Goal: Feedback & Contribution: Contribute content

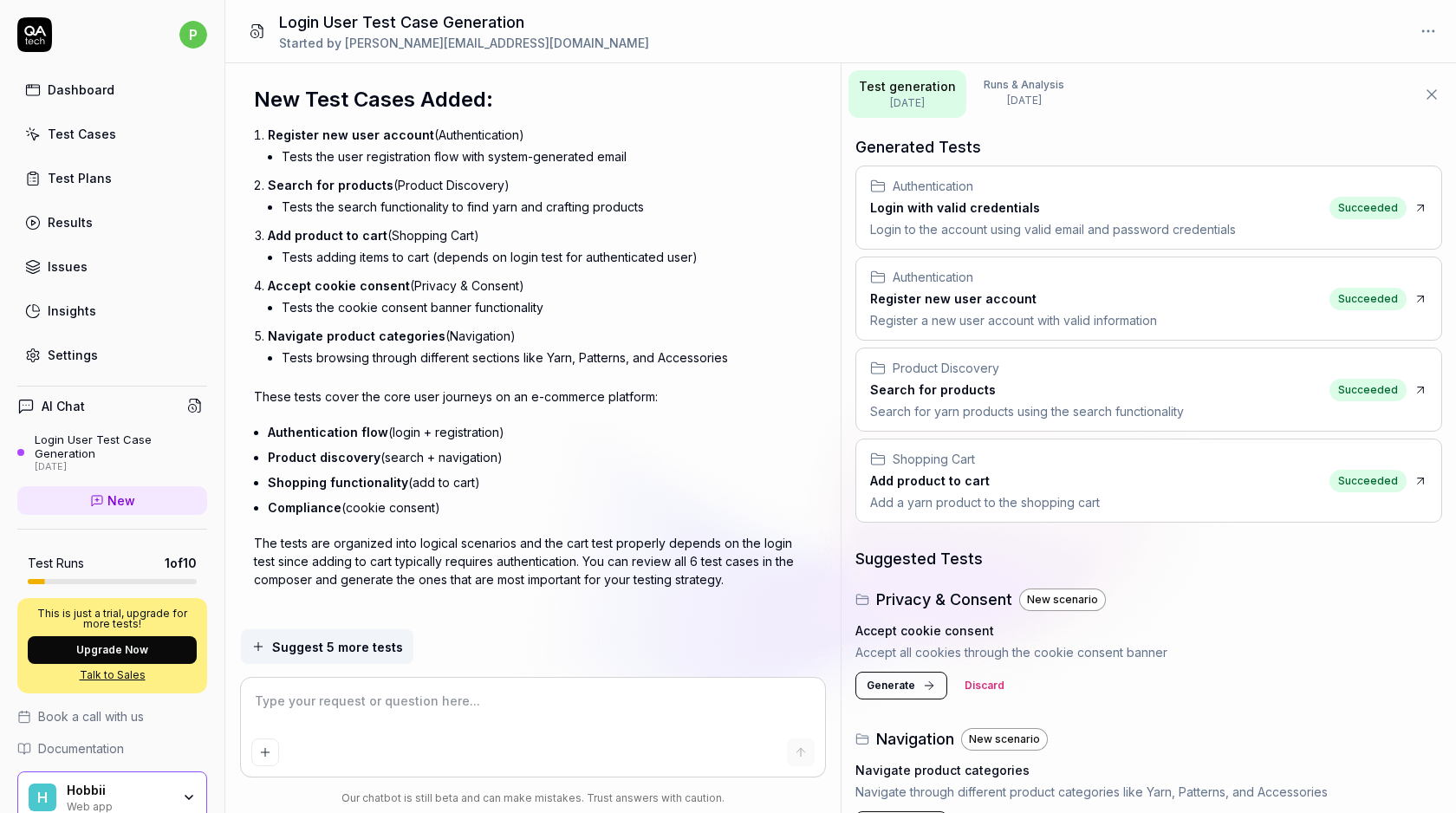
scroll to position [47, 0]
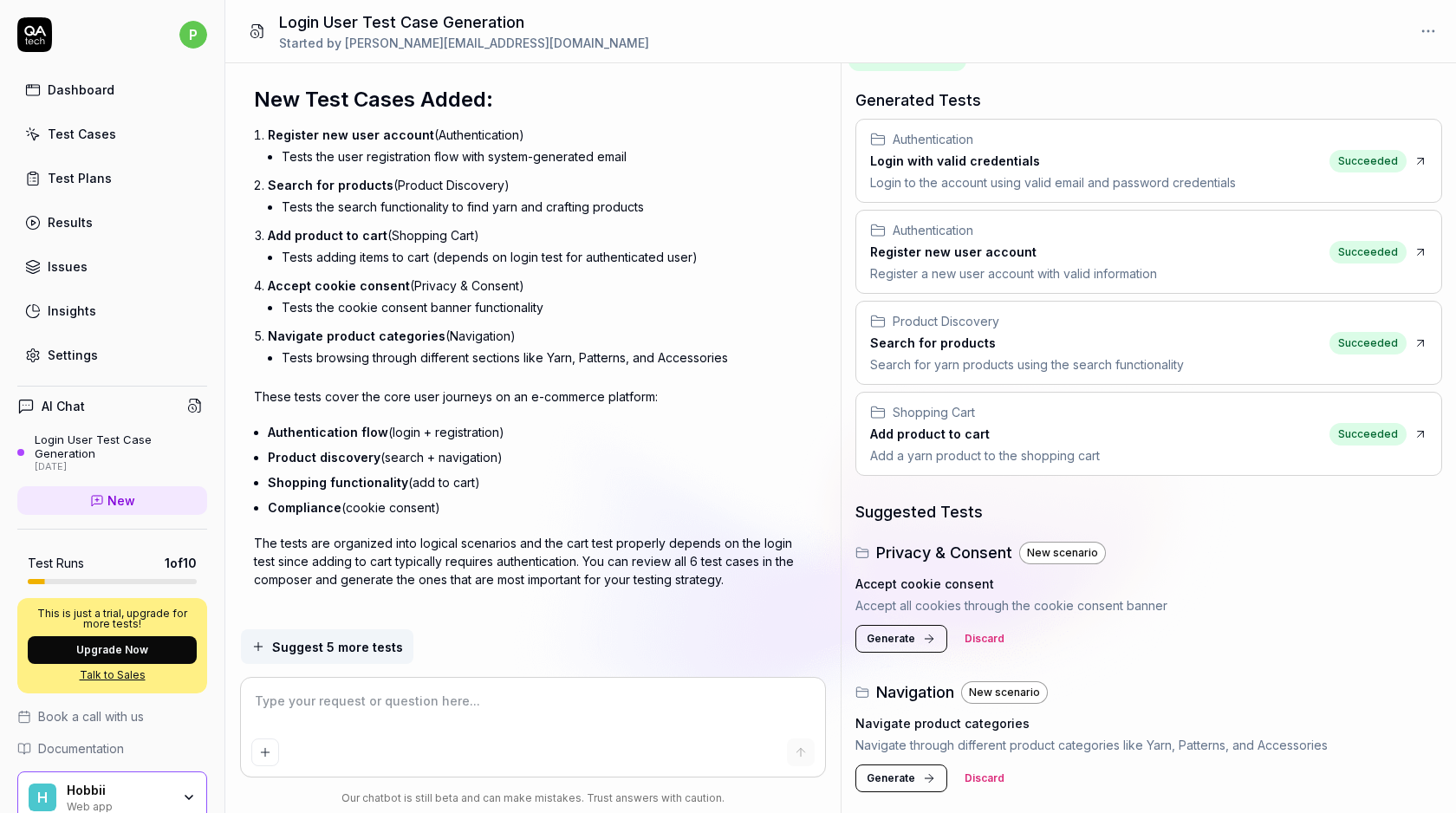
click at [900, 644] on span "Generate" at bounding box center [891, 638] width 49 height 15
click at [953, 338] on h3 "Search for products" at bounding box center [1027, 343] width 314 height 18
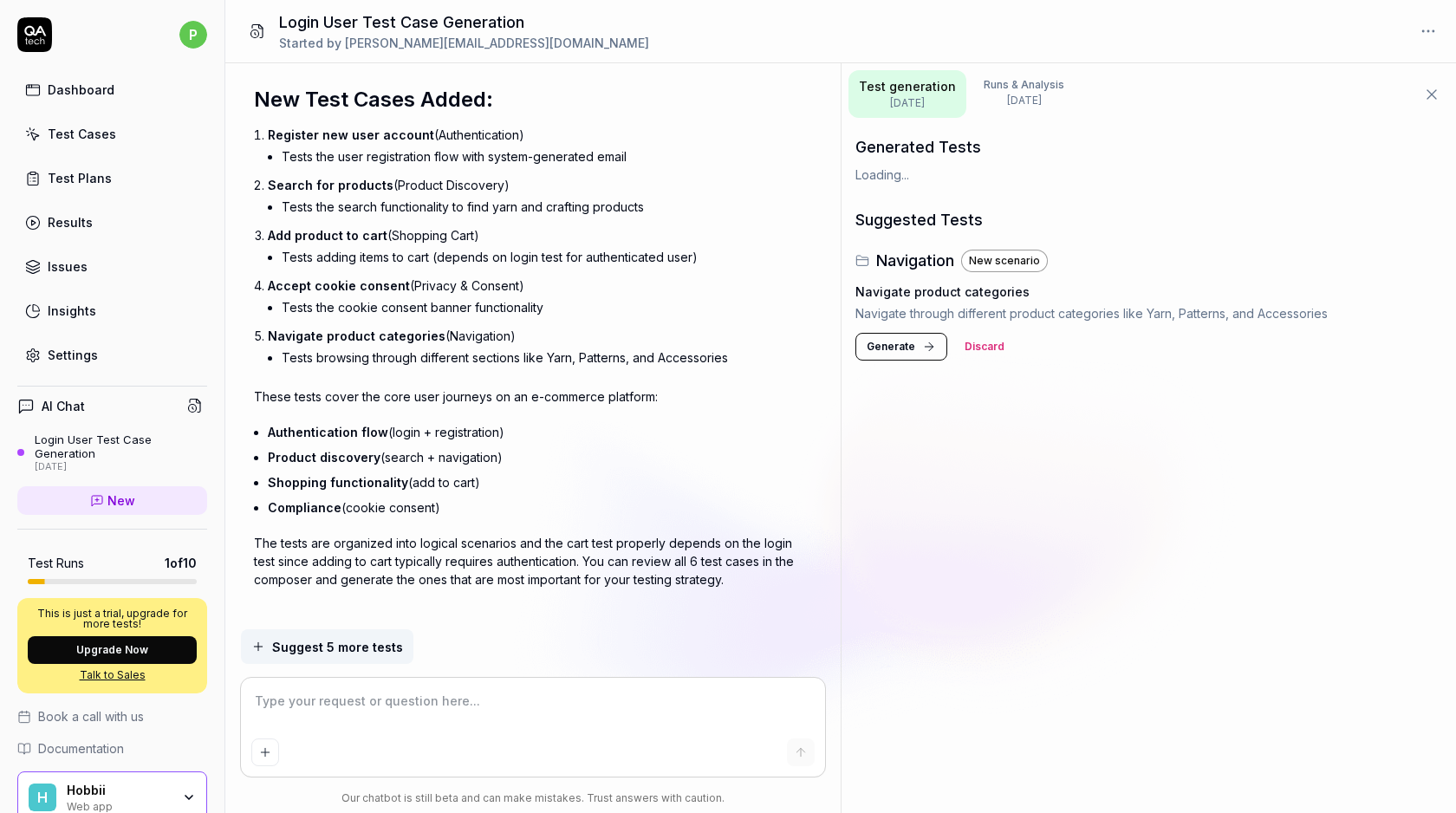
scroll to position [0, 0]
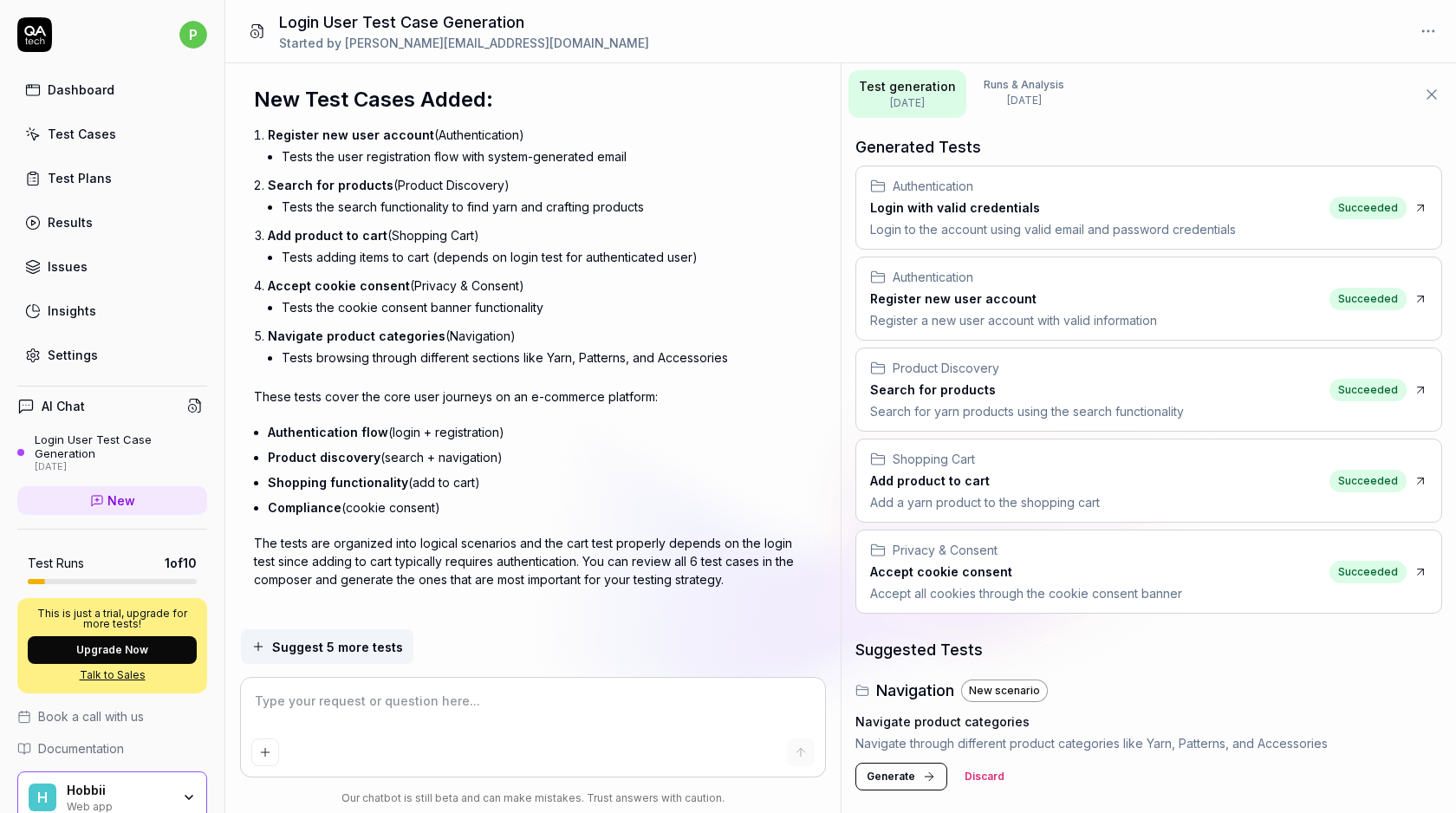
type textarea "*"
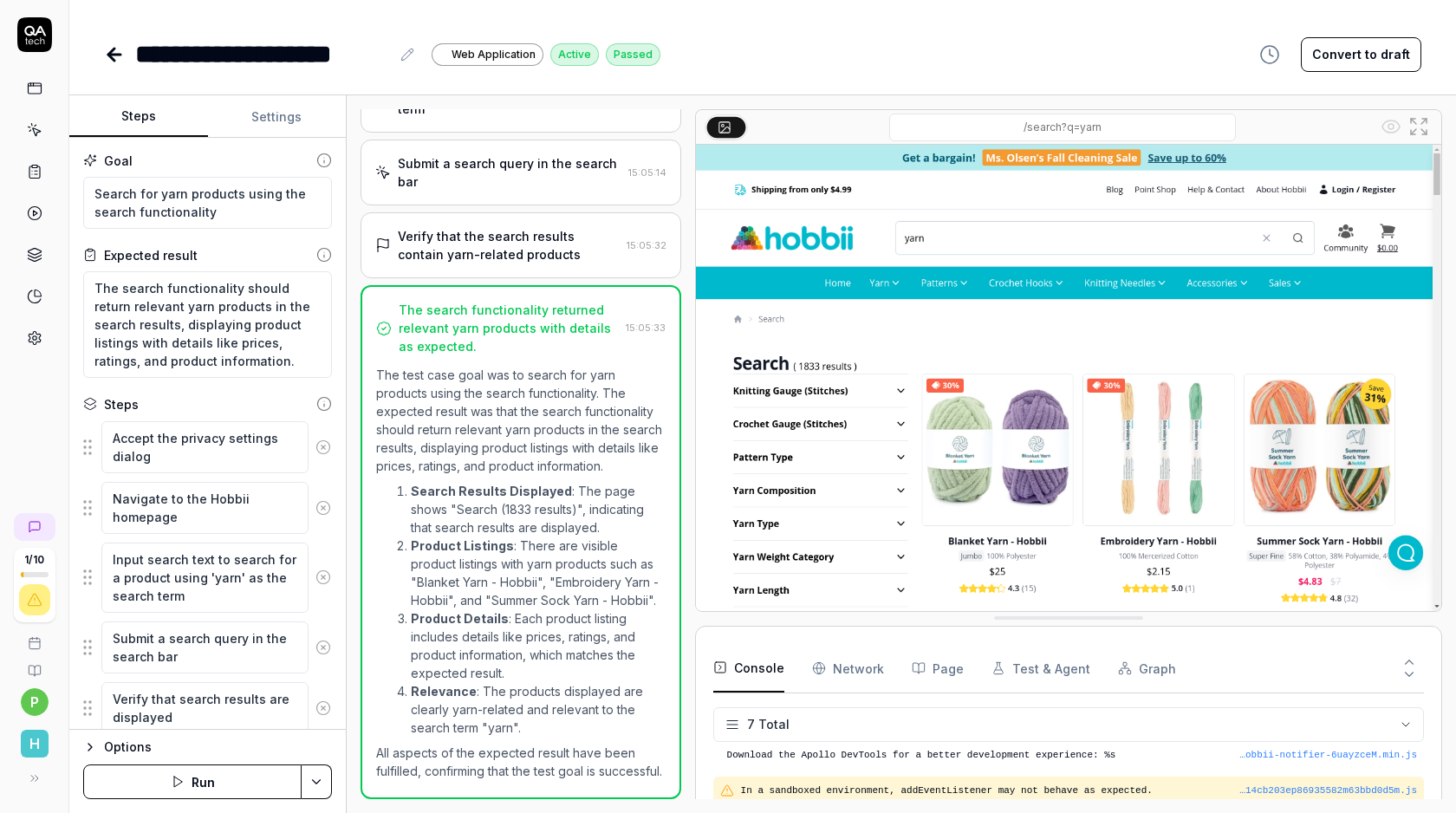
scroll to position [119, 0]
type textarea "*"
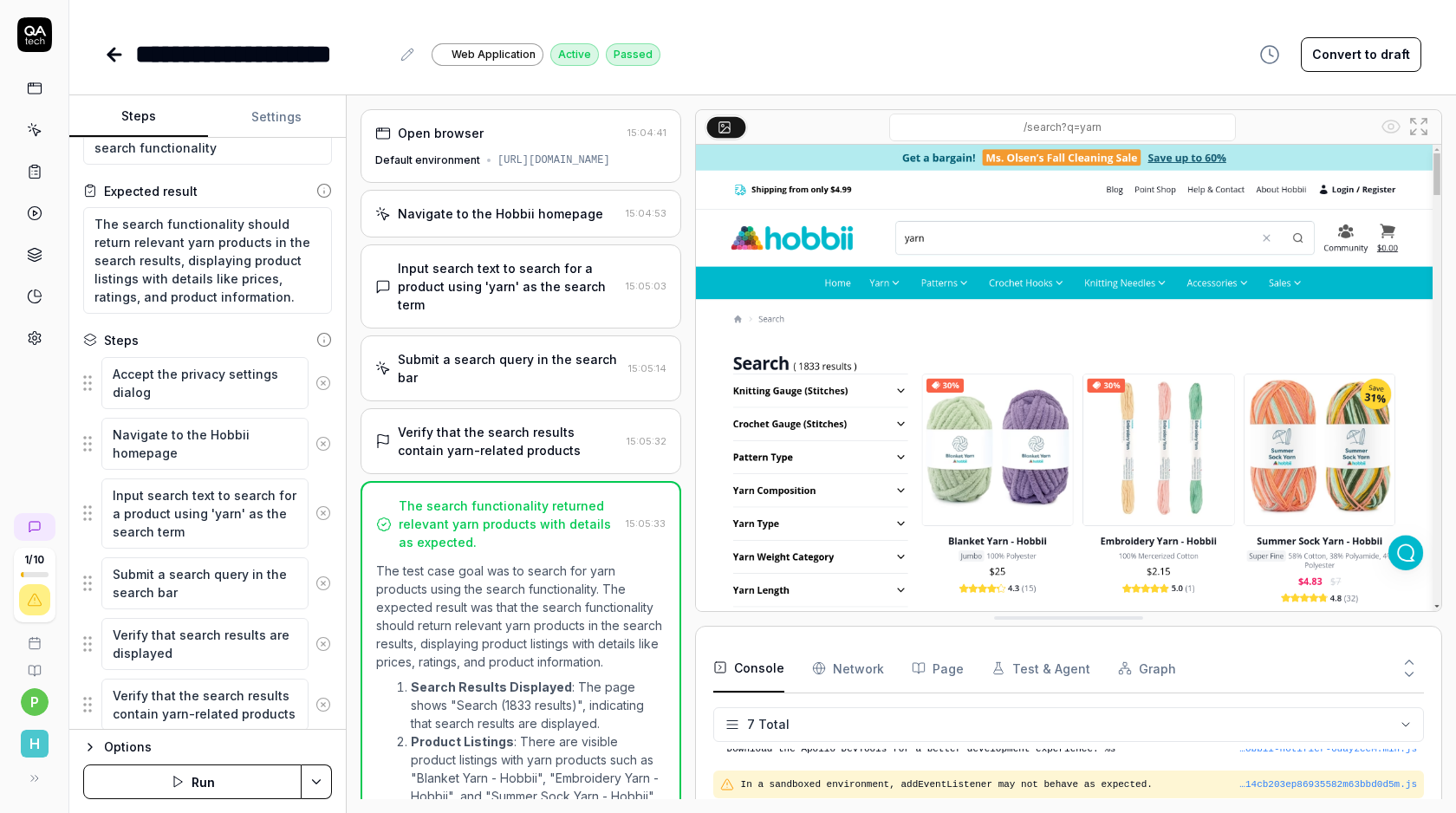
scroll to position [14, 0]
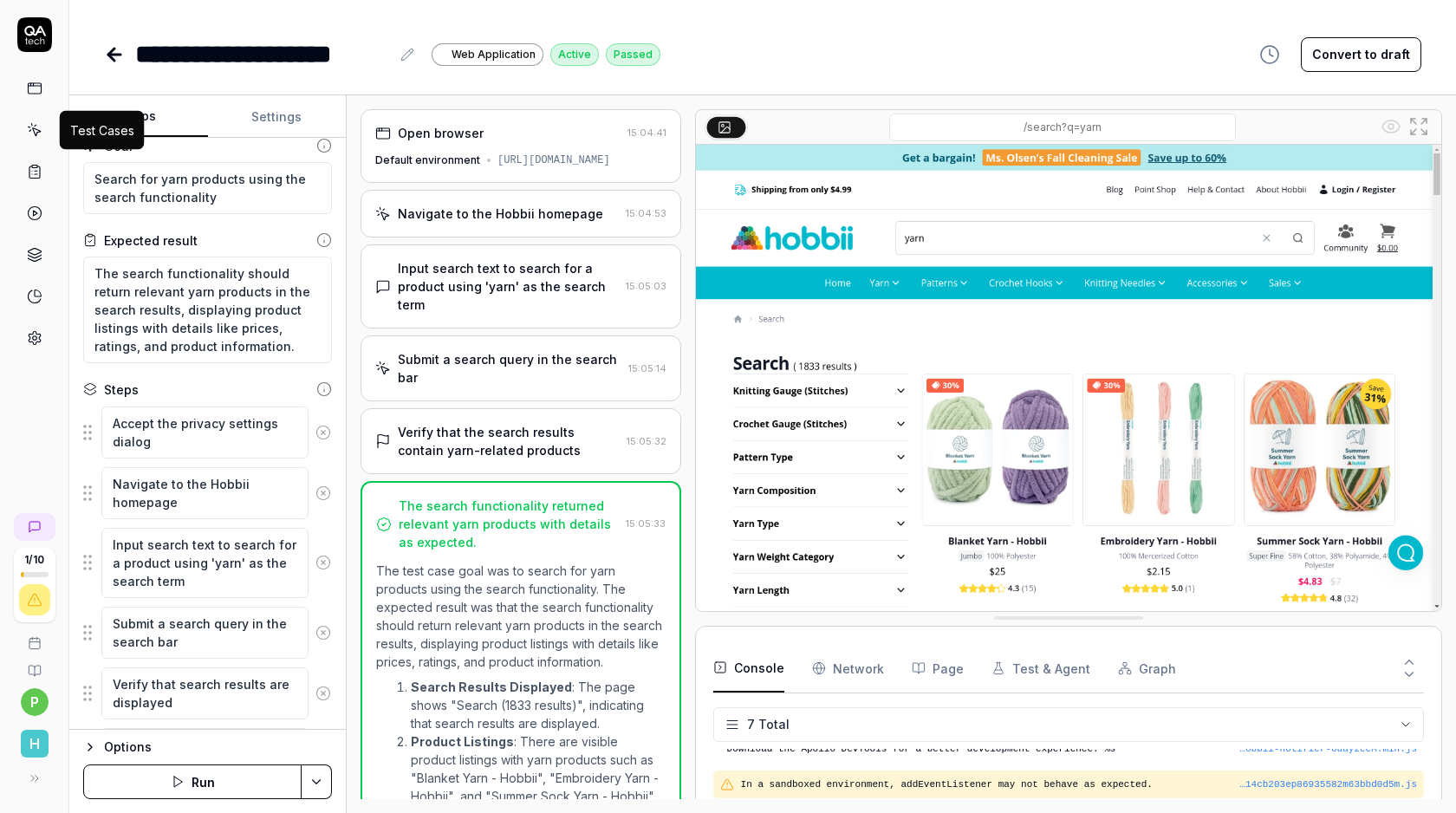
click at [40, 135] on icon at bounding box center [34, 130] width 15 height 15
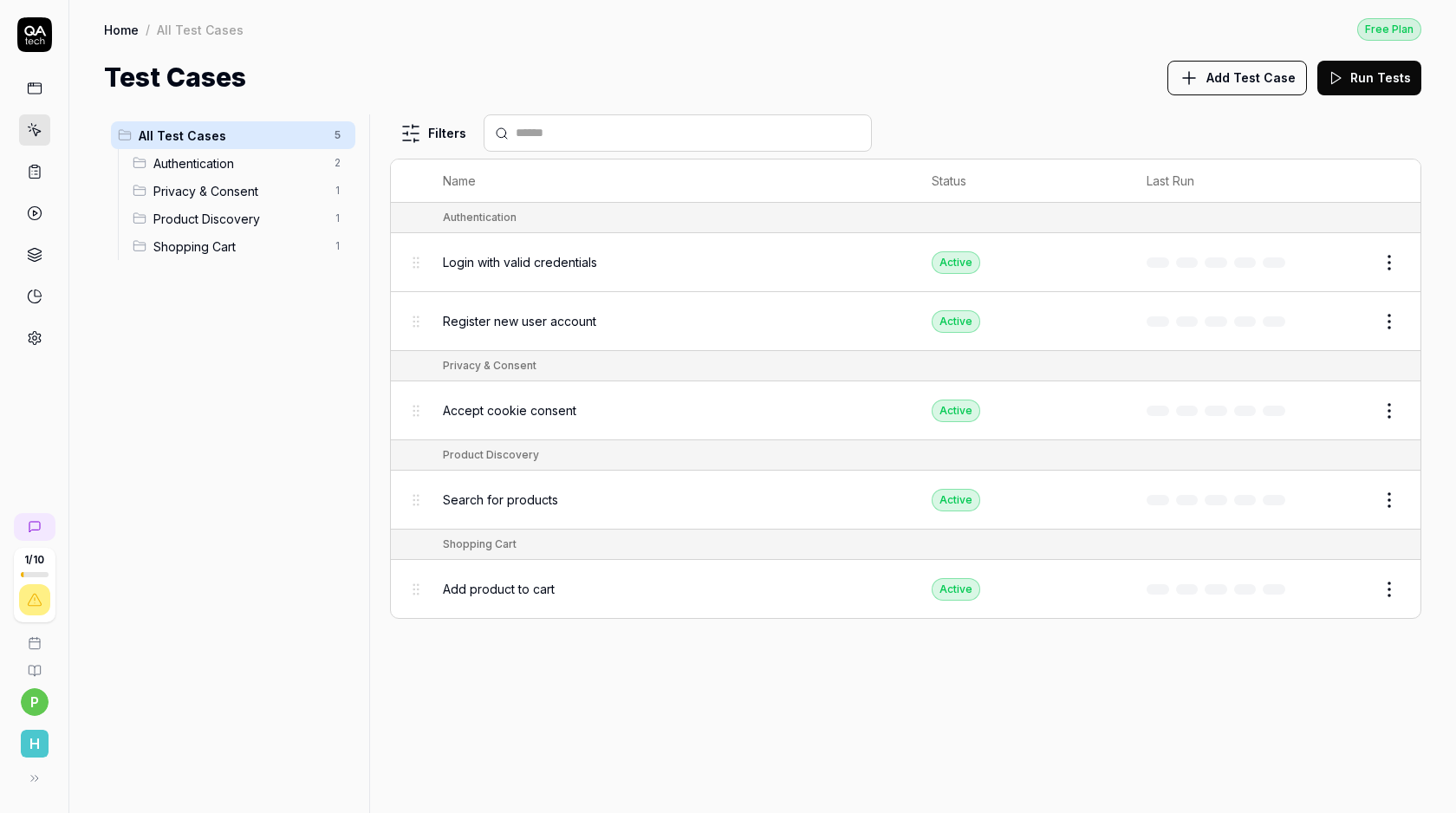
click at [213, 252] on span "Shopping Cart" at bounding box center [238, 247] width 171 height 18
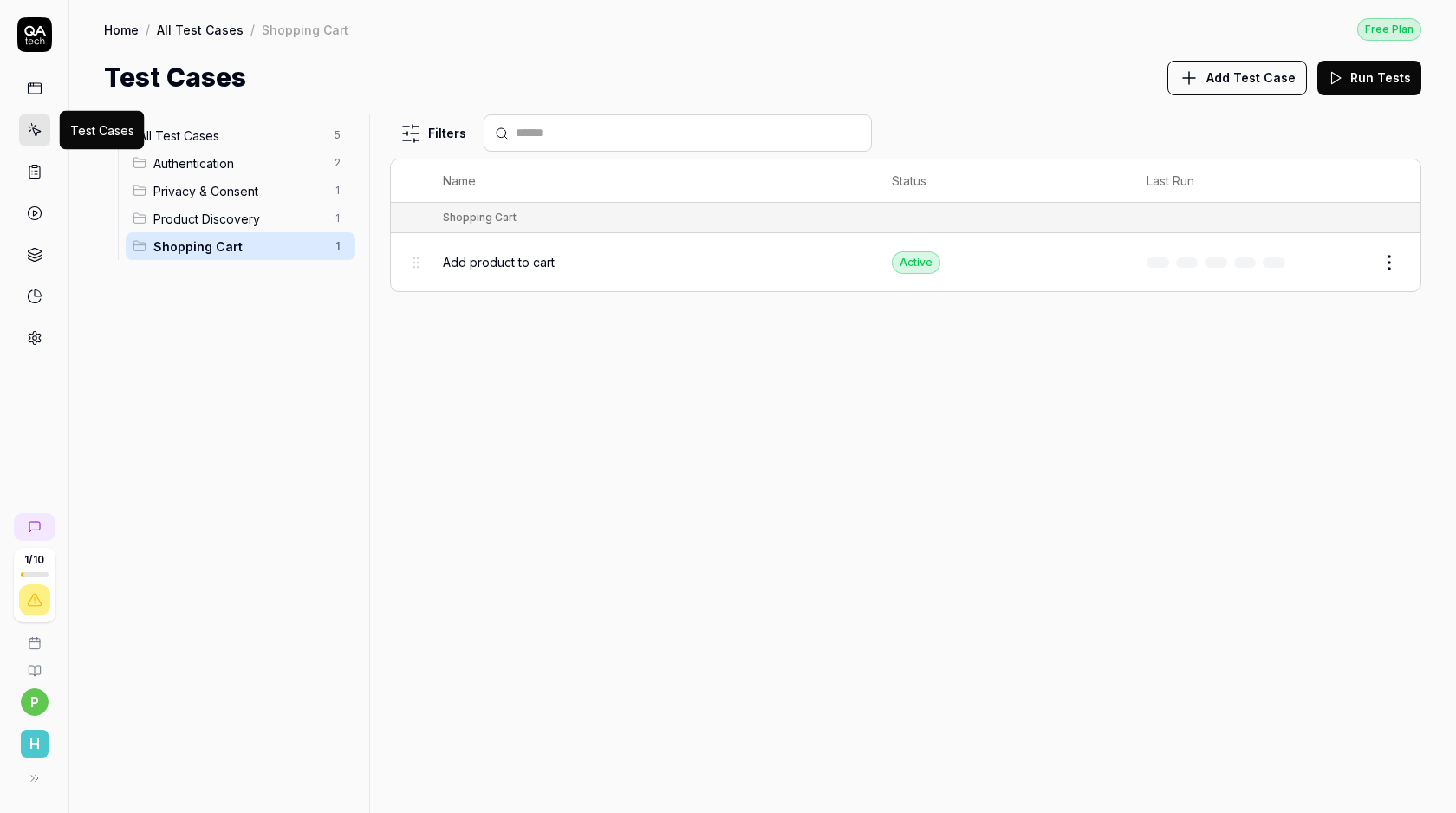
click at [40, 130] on icon at bounding box center [34, 130] width 15 height 15
click at [1228, 82] on span "Add Test Case" at bounding box center [1251, 77] width 89 height 18
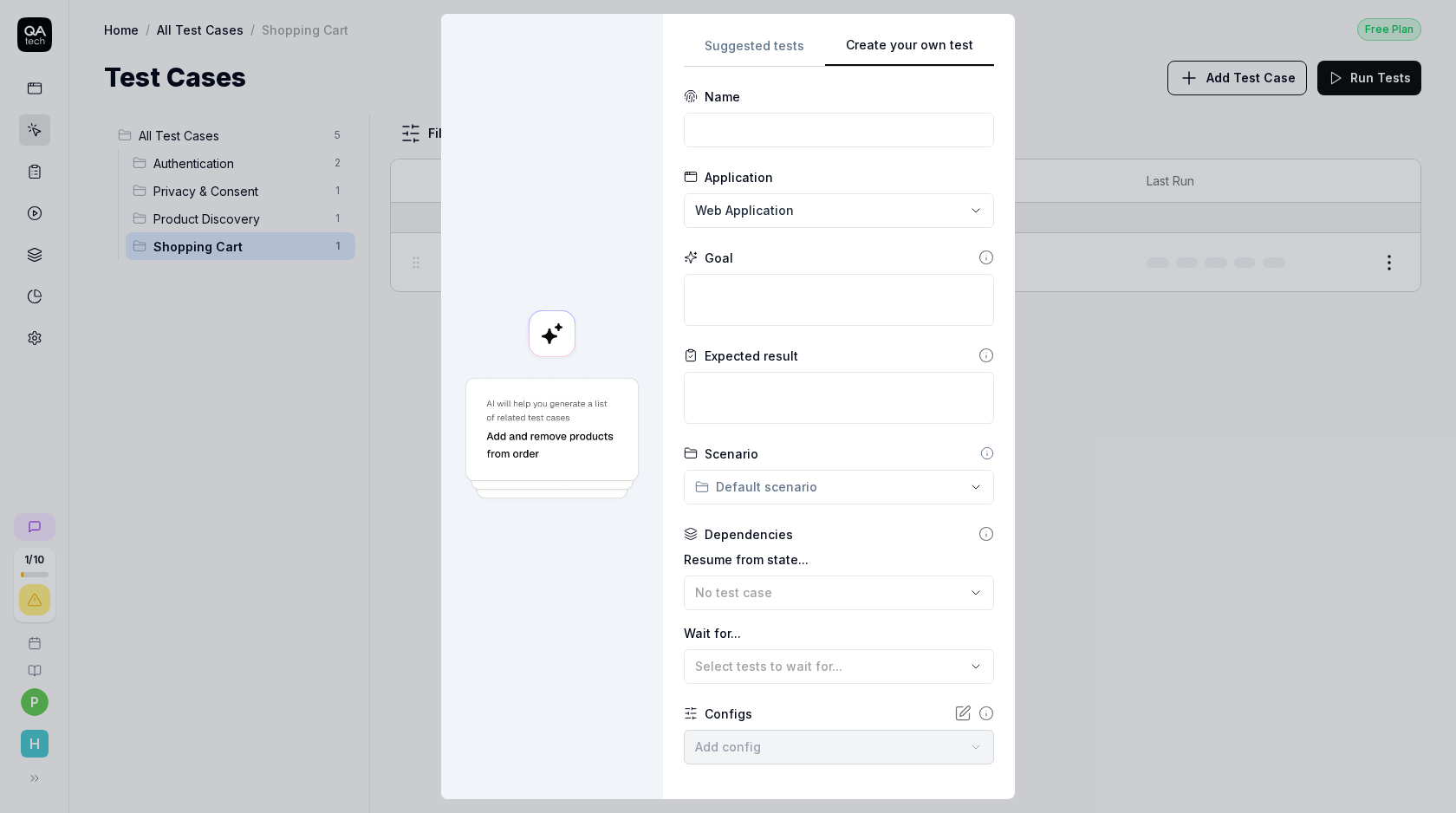
click at [970, 220] on div "Suggested tests Create your own test Name Application Web Application Goal Expe…" at bounding box center [839, 407] width 310 height 744
click at [728, 129] on input at bounding box center [839, 130] width 310 height 35
type input "Read Reviews"
click at [733, 297] on textarea at bounding box center [839, 300] width 310 height 52
type textarea "*"
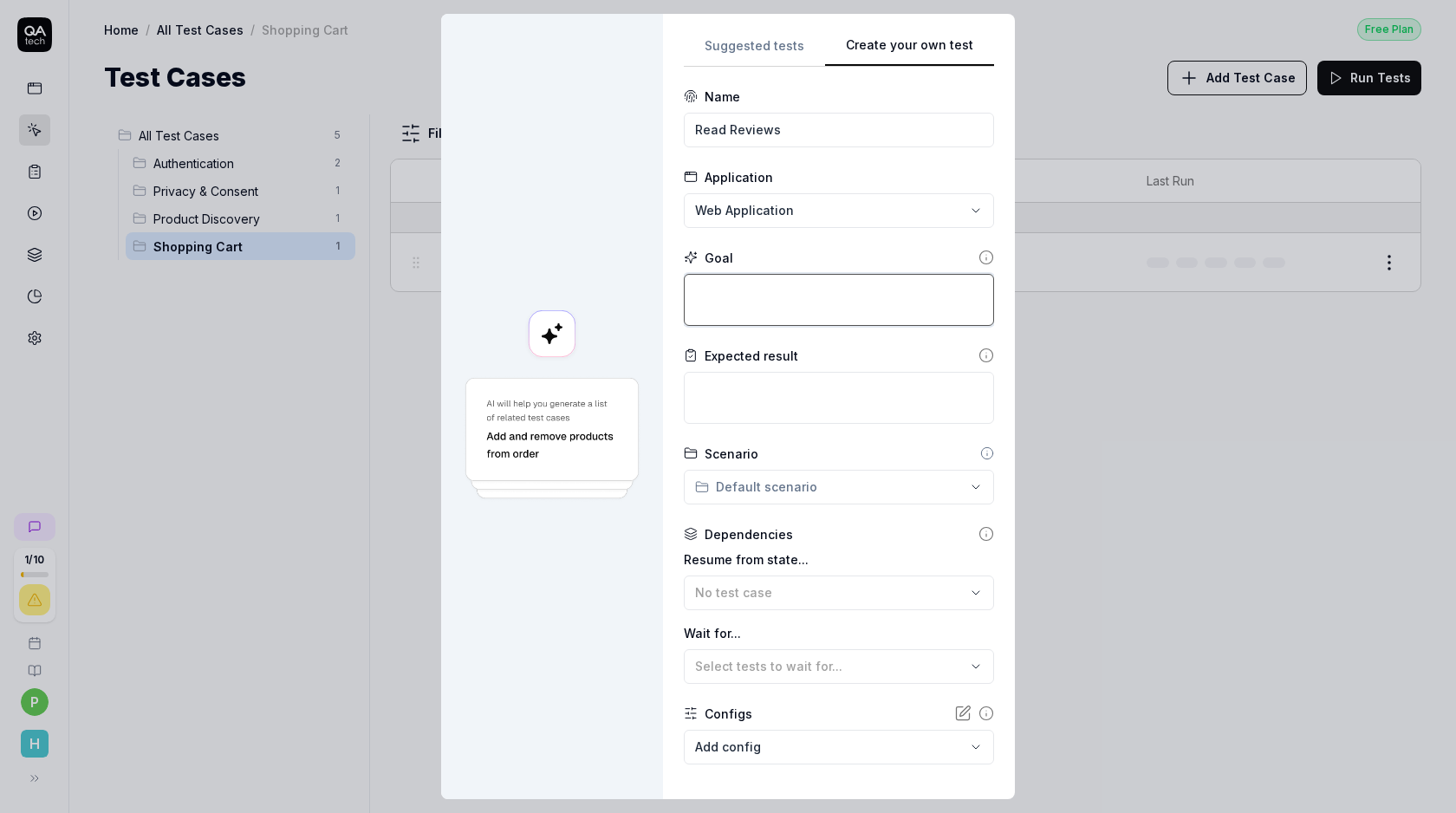
type textarea "r"
type textarea "*"
type textarea "re"
type textarea "*"
type textarea "rea"
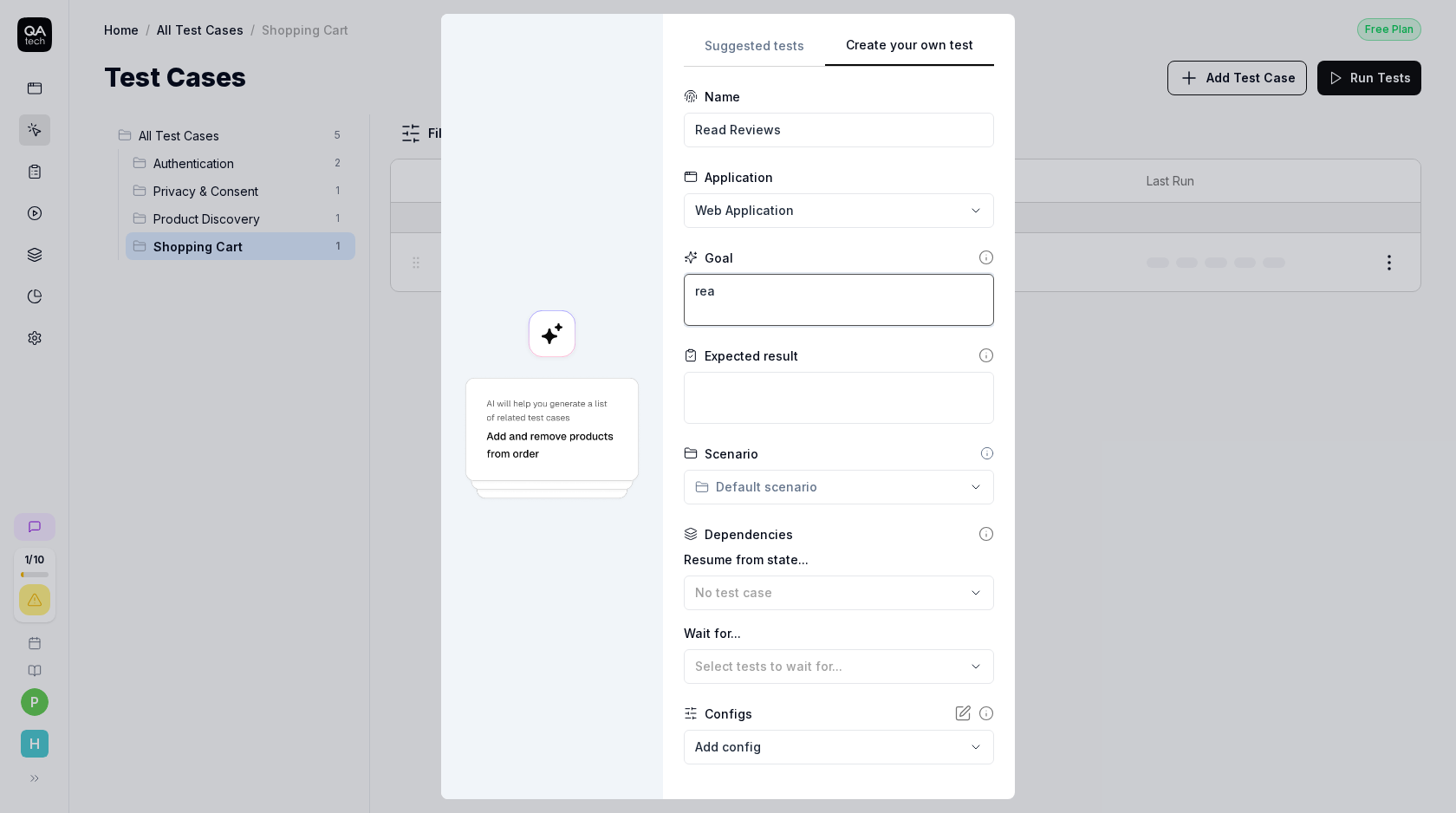
type textarea "*"
type textarea "read"
type textarea "*"
type textarea "read"
type textarea "*"
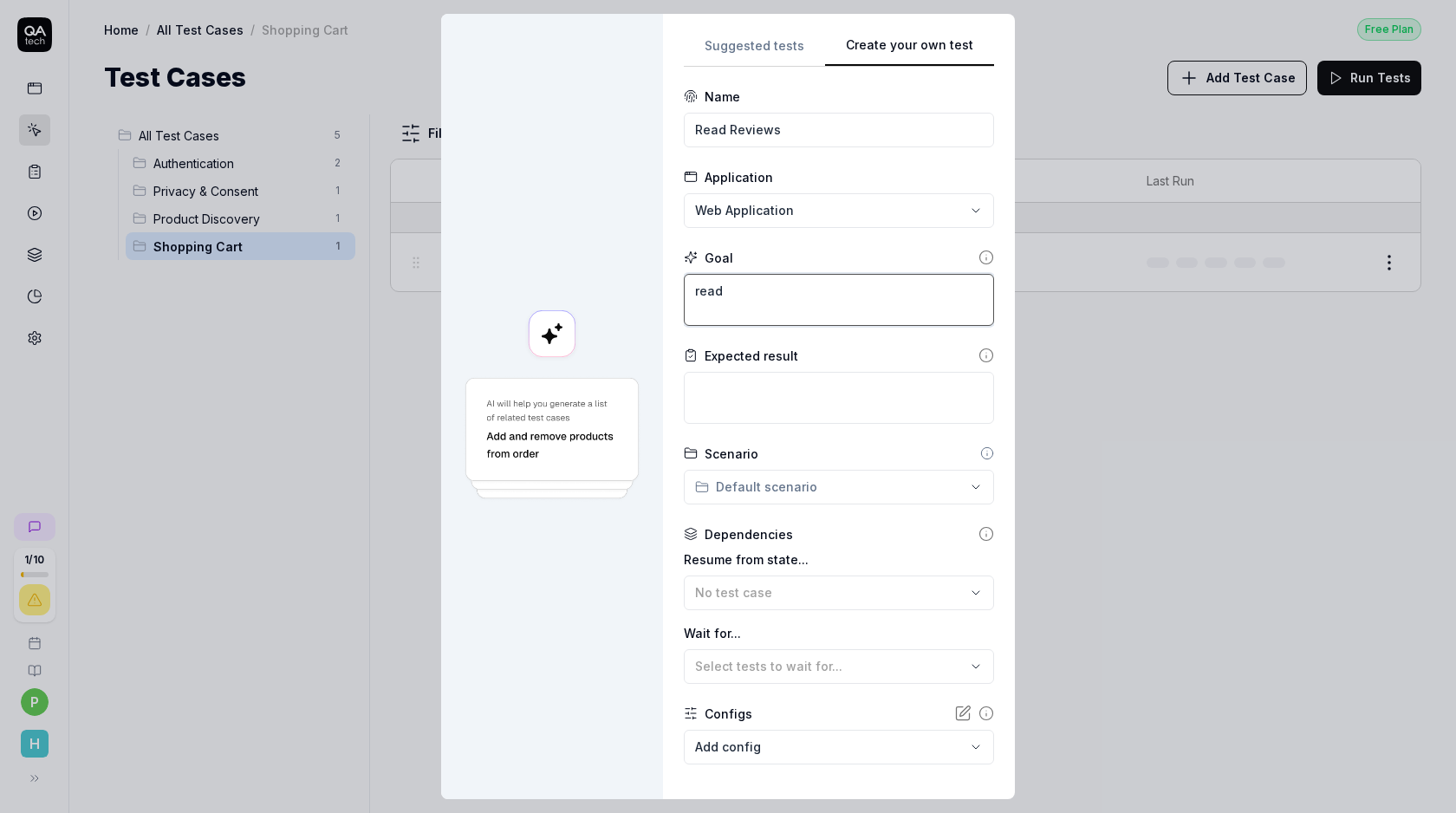
type textarea "read t"
type textarea "*"
type textarea "read th"
type textarea "*"
type textarea "read the"
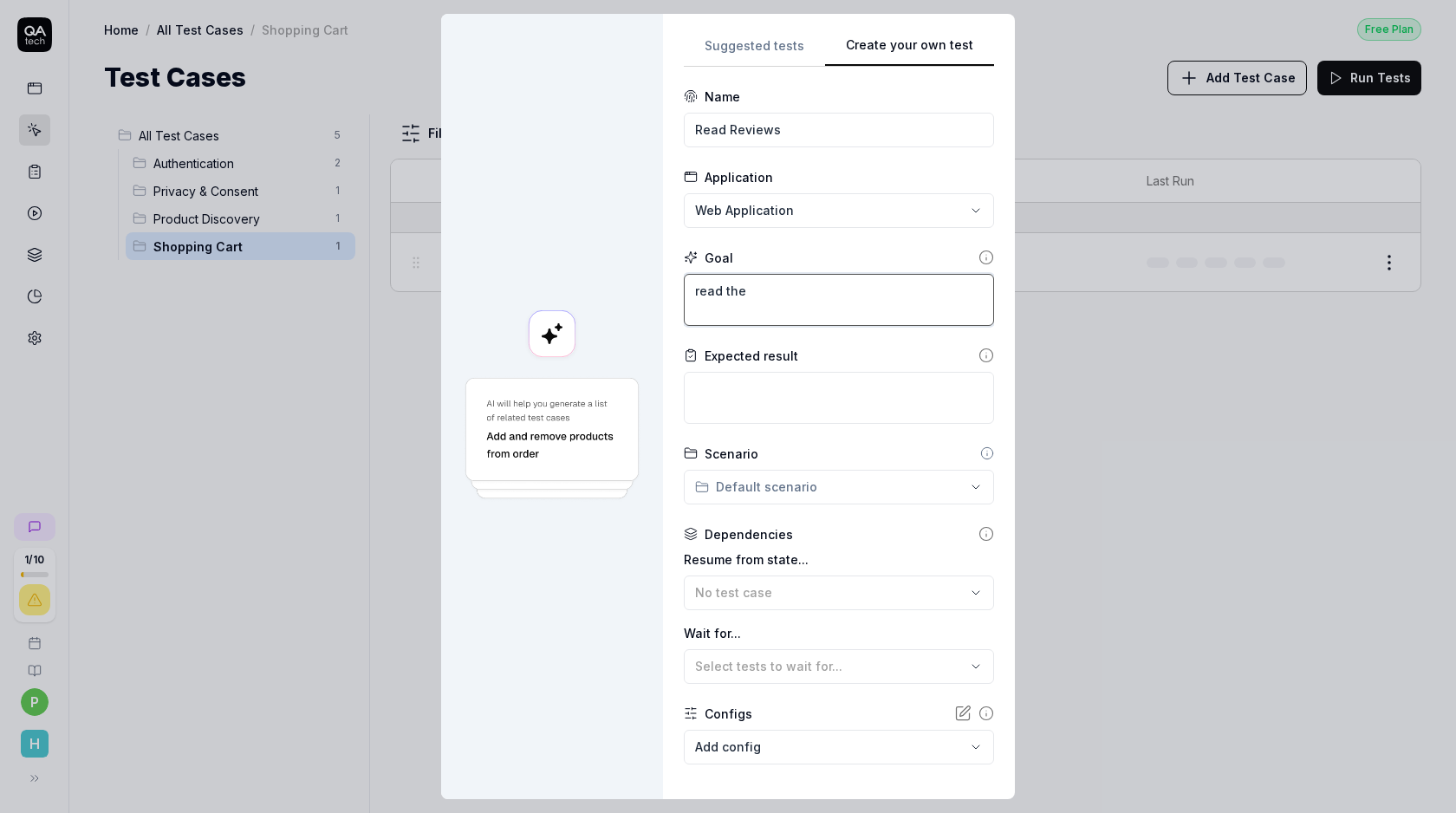
type textarea "*"
type textarea "read the"
type textarea "*"
type textarea "read the s"
type textarea "*"
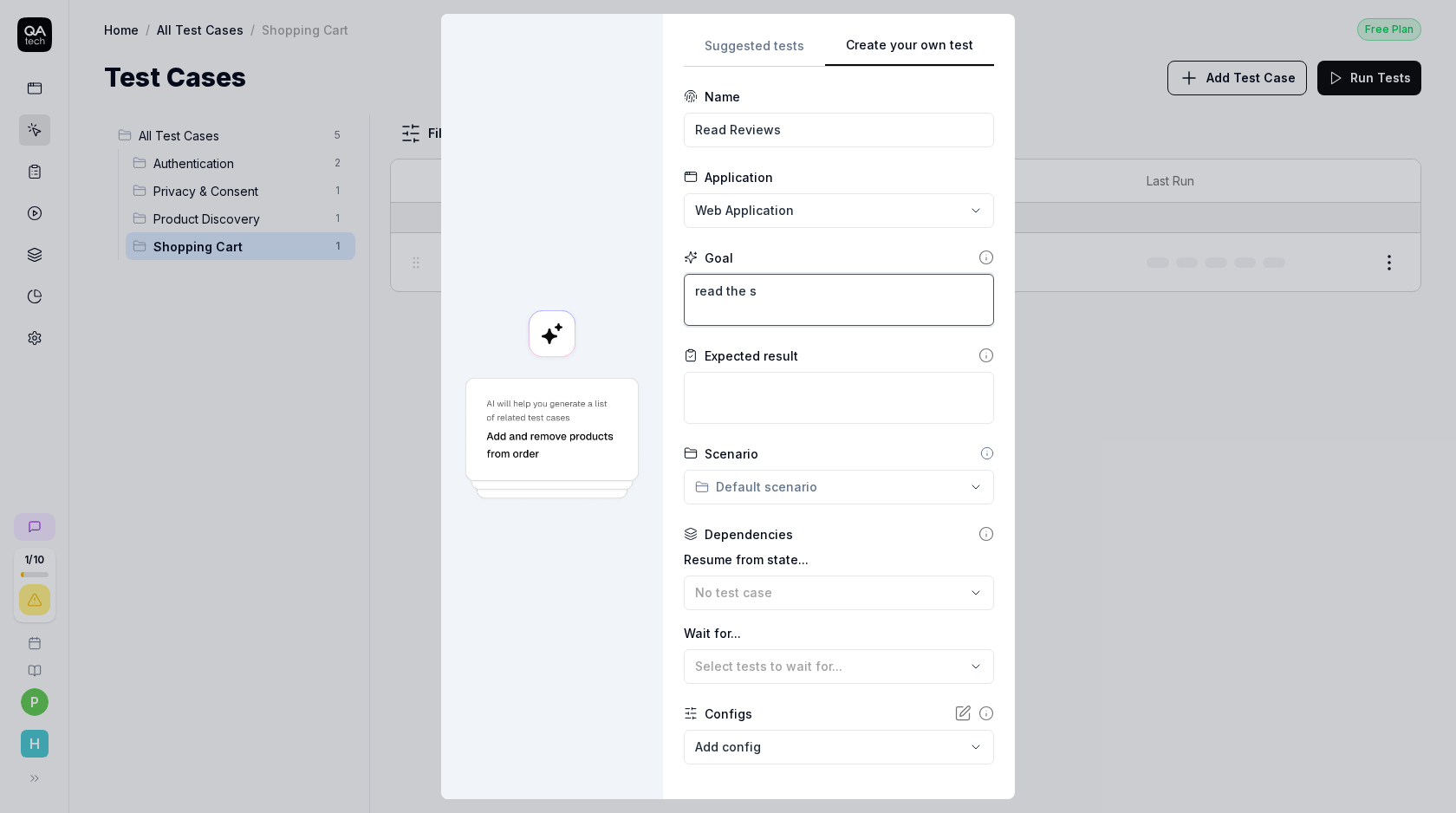
type textarea "read the se"
type textarea "*"
type textarea "read the ser"
type textarea "*"
type textarea "read the ser"
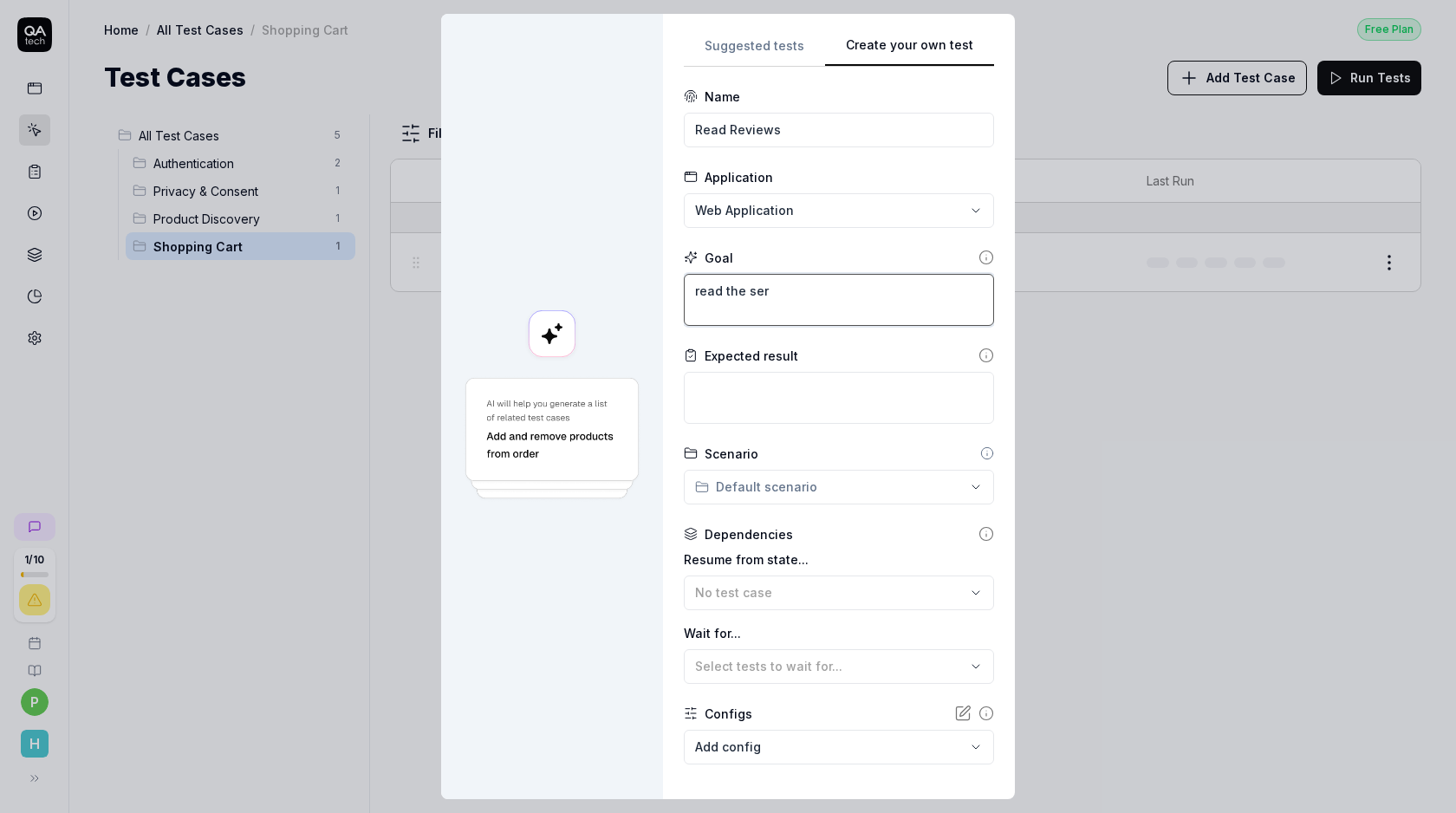
type textarea "*"
type textarea "read the ser r"
type textarea "*"
type textarea "read the ser re"
type textarea "*"
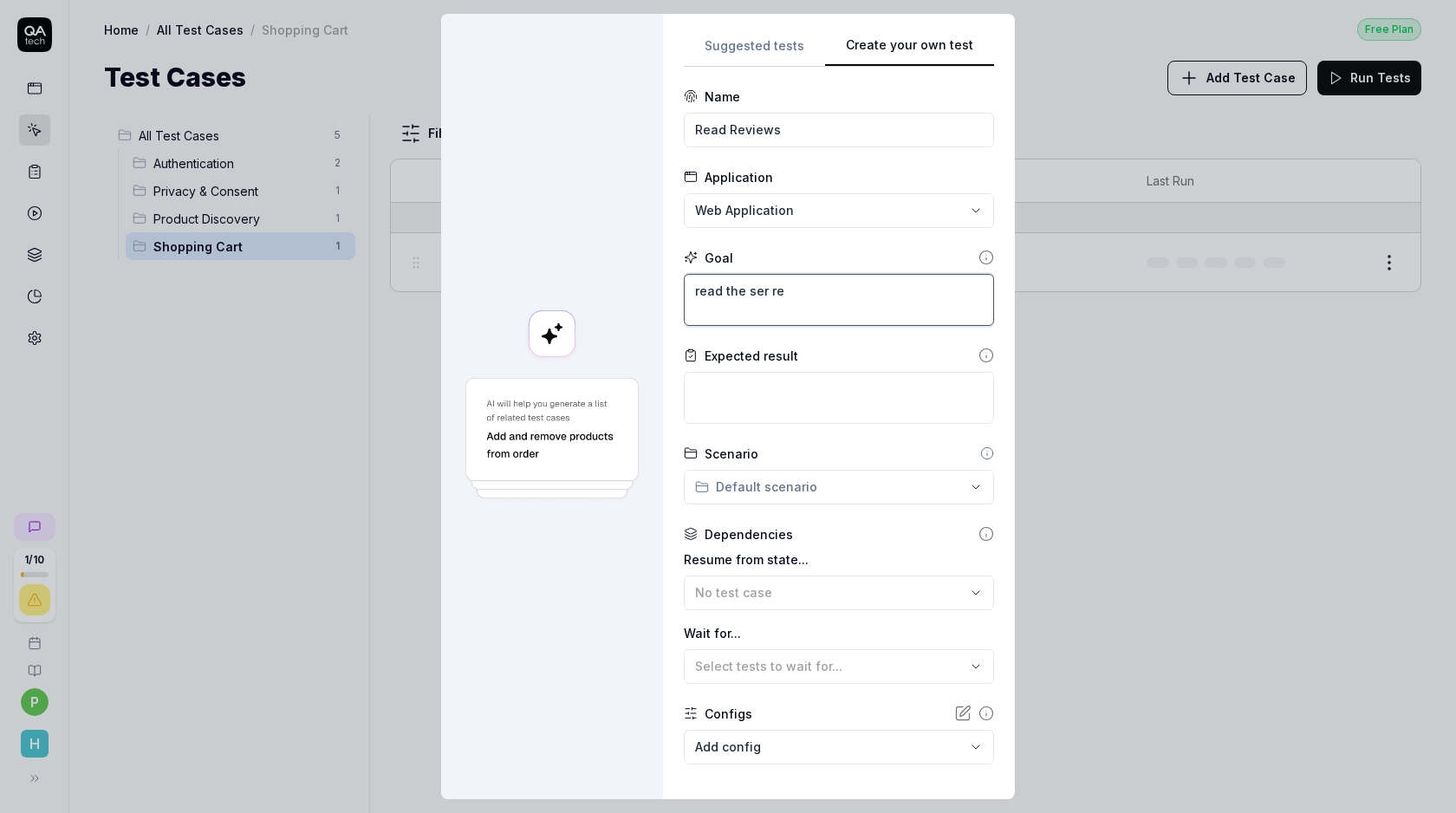
type textarea "read the ser rev"
type textarea "*"
type textarea "read the ser revi"
type textarea "*"
type textarea "read the ser revie"
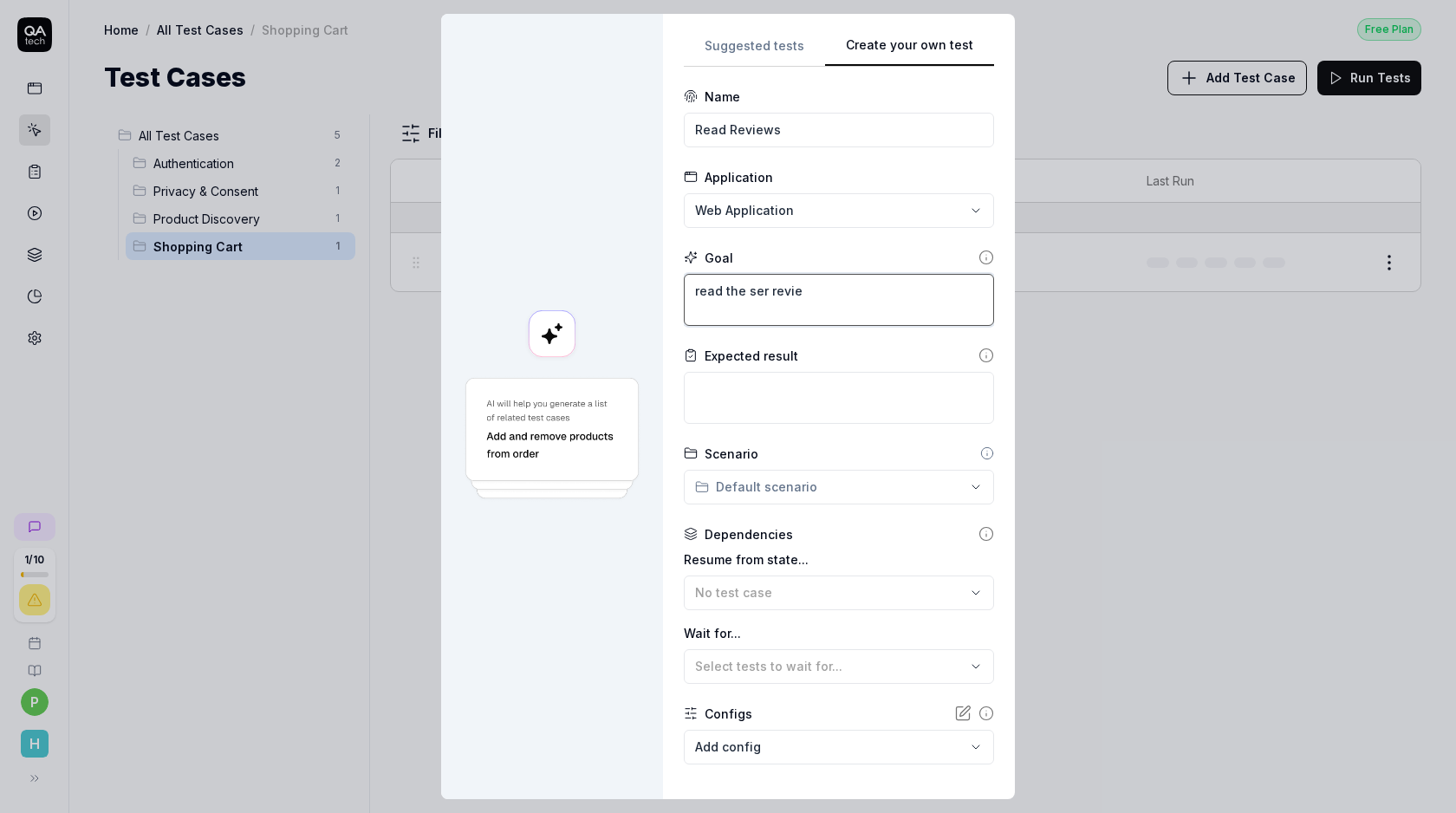
type textarea "*"
type textarea "read the ser review"
type textarea "*"
type textarea "read the ser review"
click at [752, 296] on textarea "read the ser review" at bounding box center [839, 300] width 310 height 52
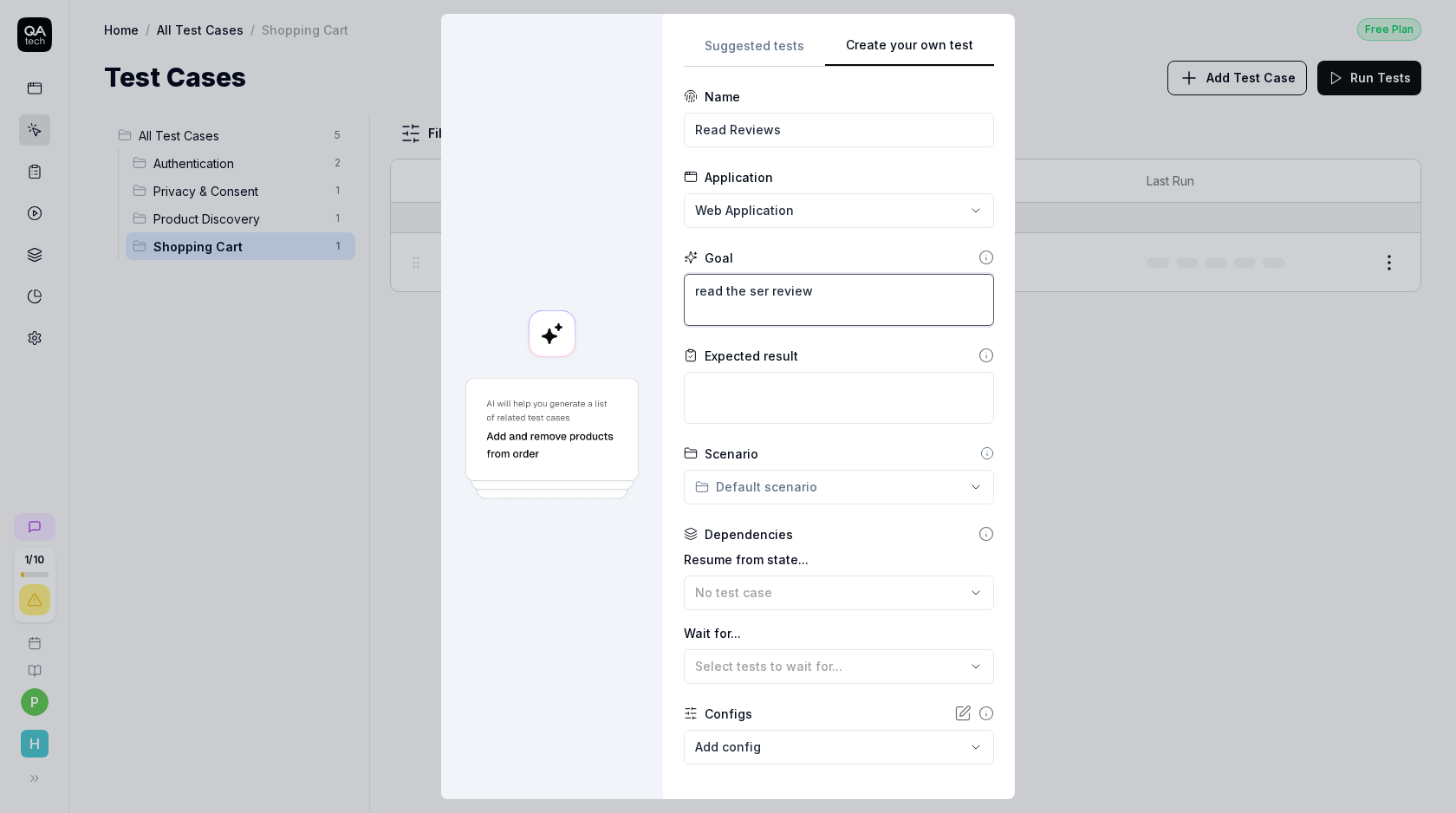
type textarea "*"
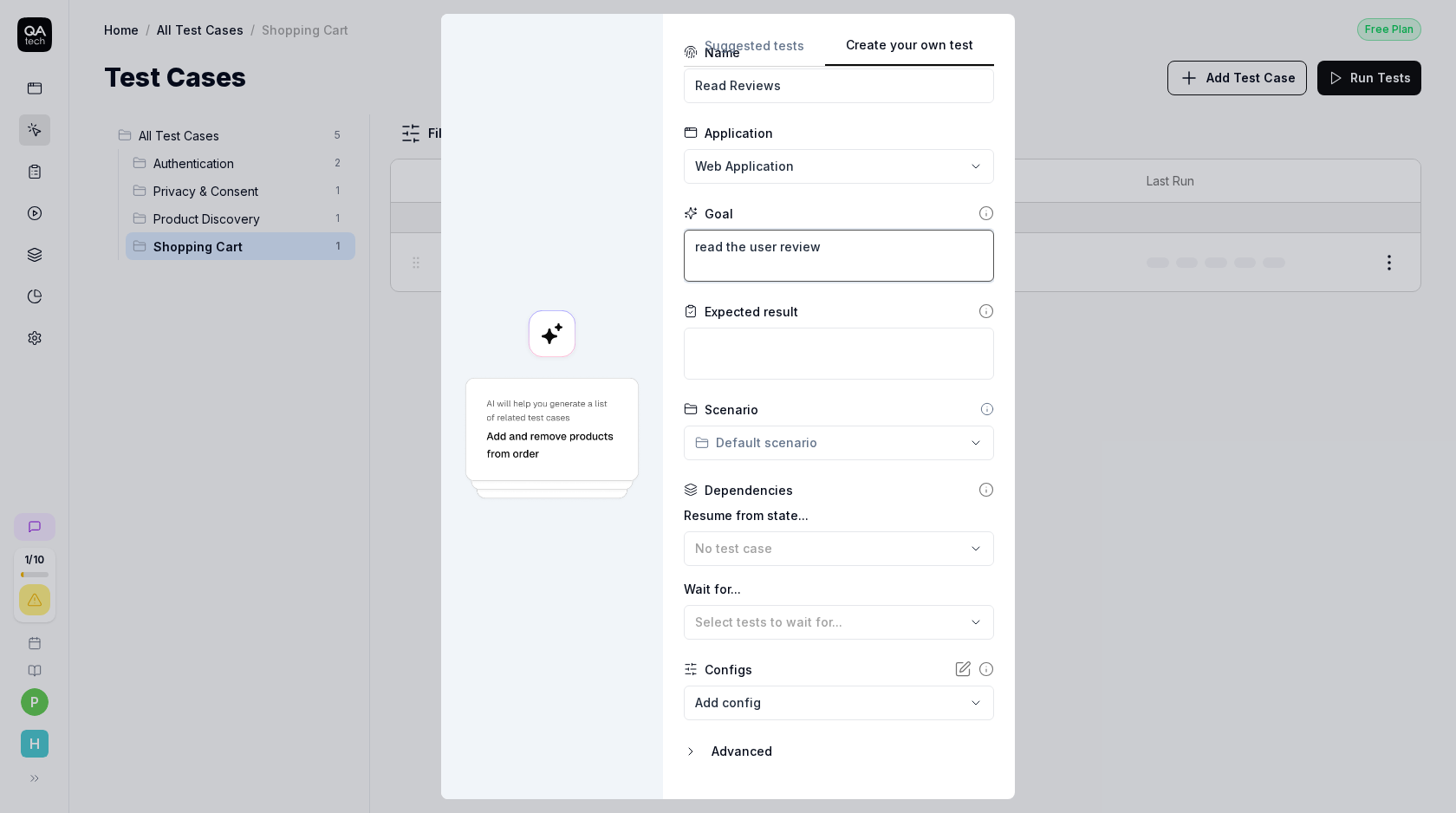
scroll to position [82, 0]
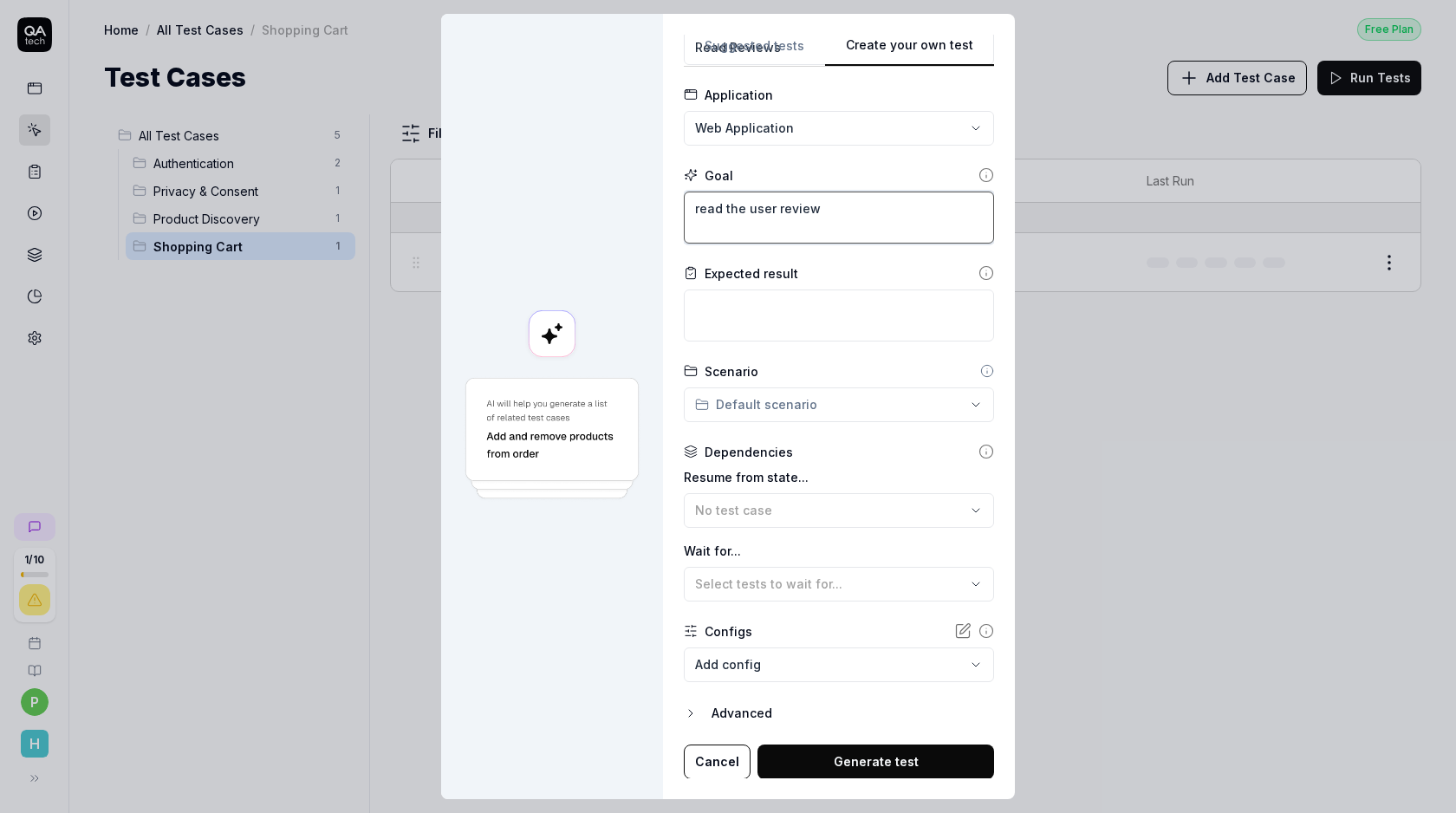
type textarea "read the user review"
click at [852, 766] on button "Generate test" at bounding box center [876, 762] width 237 height 35
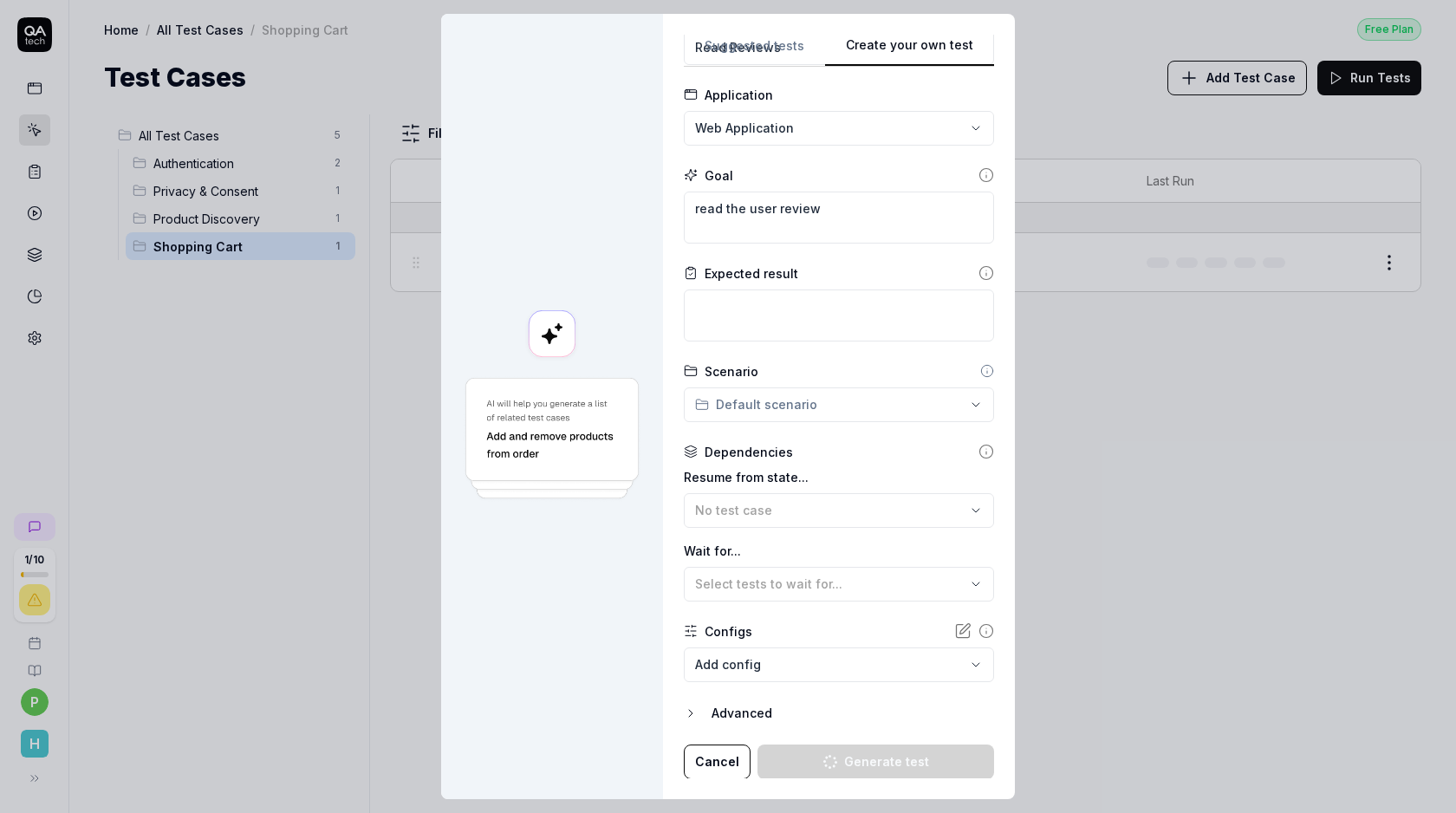
type textarea "*"
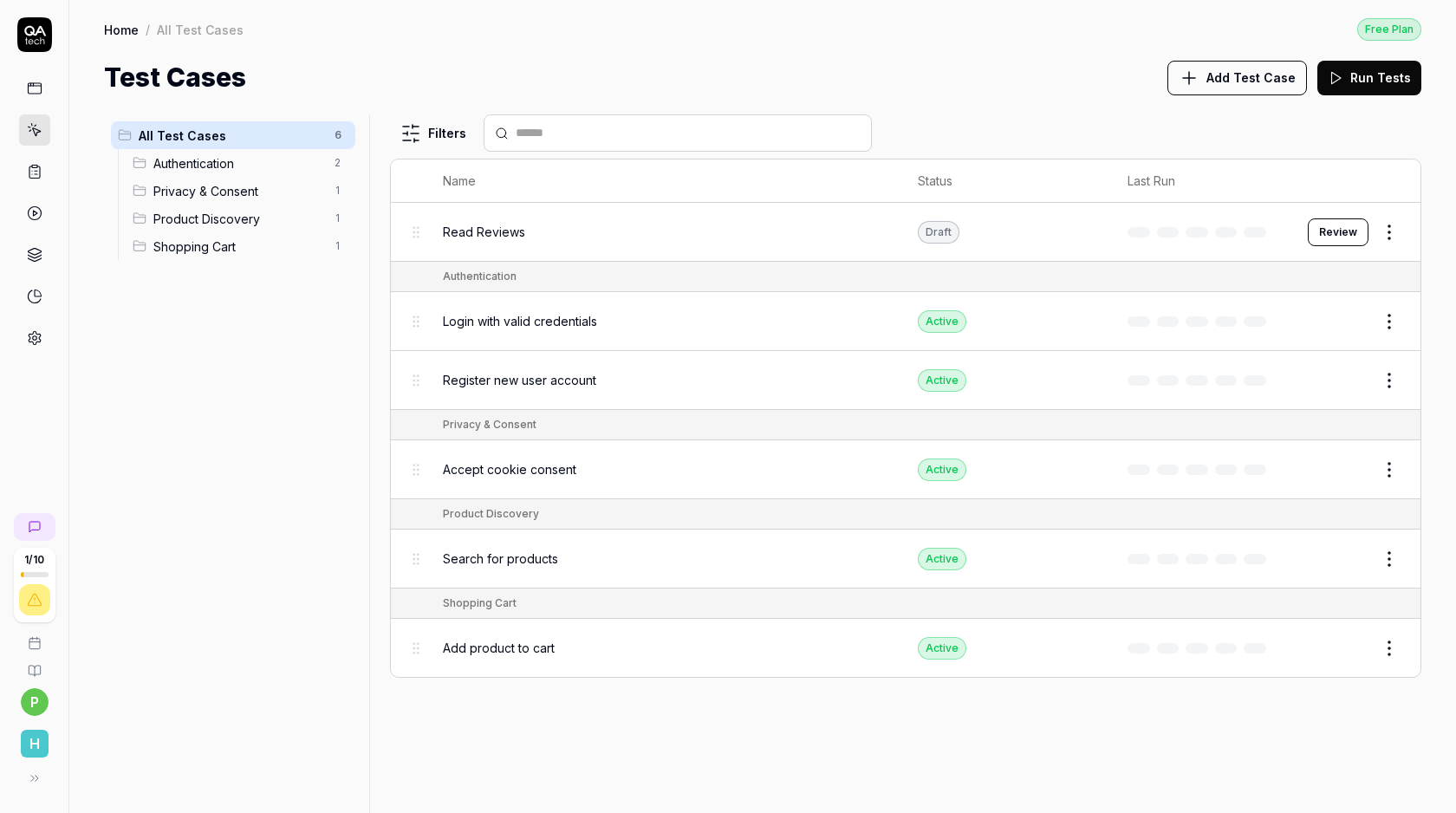
click at [1229, 82] on span "Add Test Case" at bounding box center [1251, 77] width 89 height 18
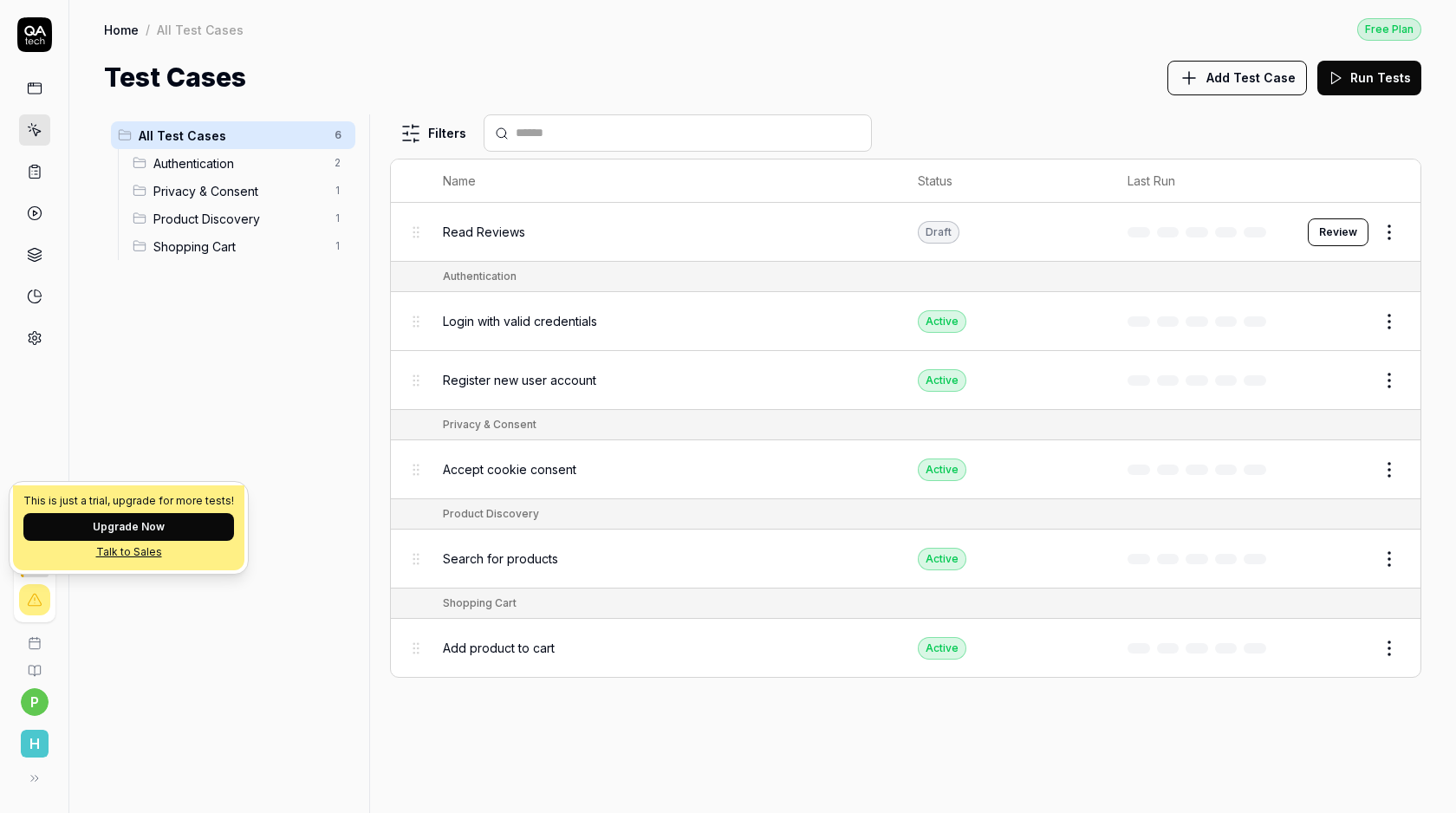
click at [111, 521] on button "Upgrade Now" at bounding box center [129, 527] width 211 height 28
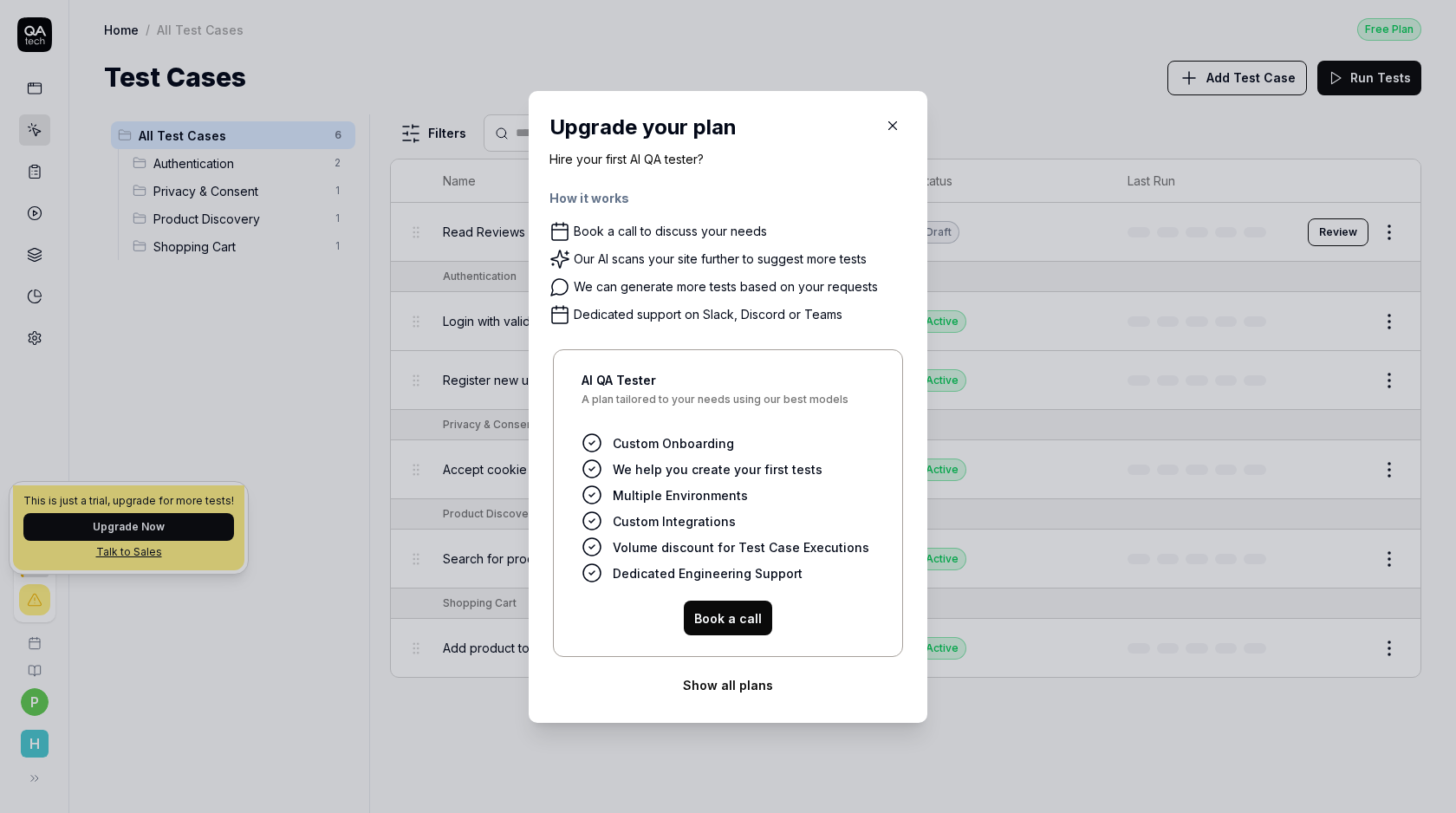
click at [890, 124] on icon "button" at bounding box center [892, 125] width 15 height 15
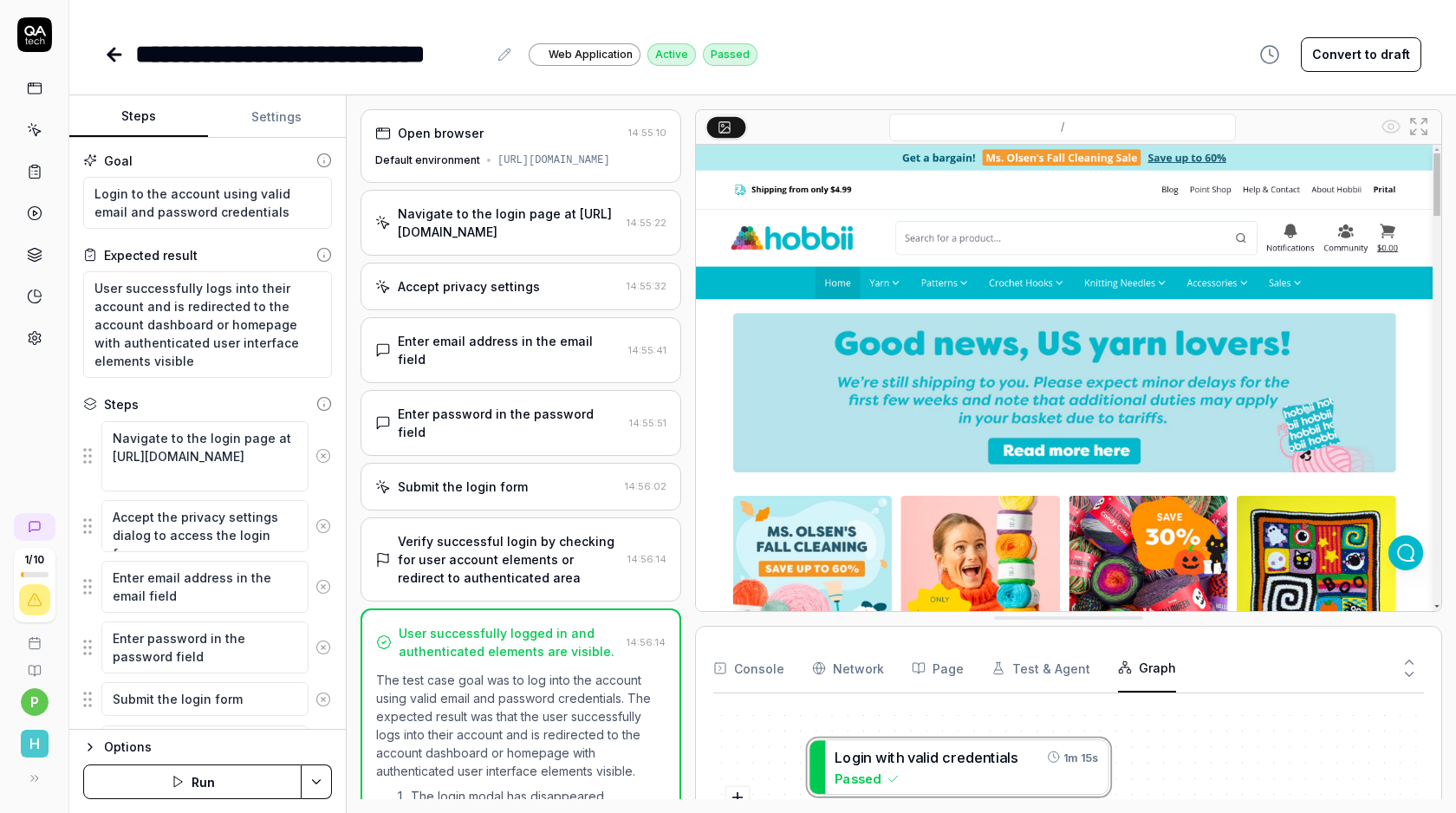
scroll to position [70, 0]
